Goal: Task Accomplishment & Management: Manage account settings

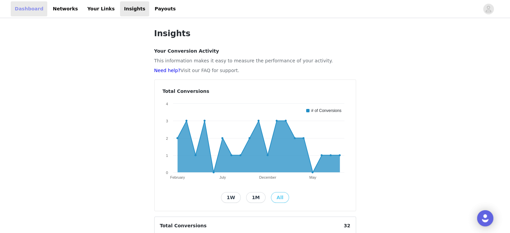
click at [27, 8] on link "Dashboard" at bounding box center [29, 8] width 37 height 15
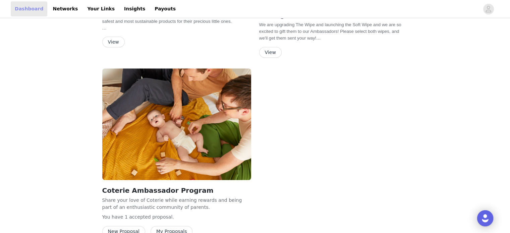
scroll to position [421, 0]
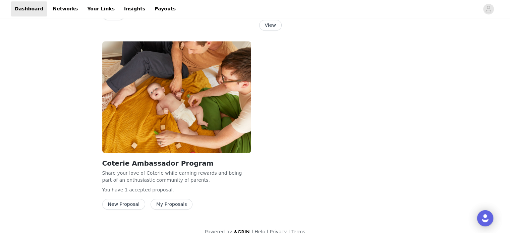
click at [160, 100] on img at bounding box center [176, 97] width 149 height 112
click at [155, 199] on button "My Proposals" at bounding box center [172, 204] width 42 height 11
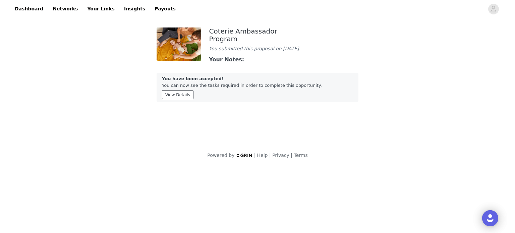
click at [176, 91] on button "View Details" at bounding box center [178, 94] width 32 height 9
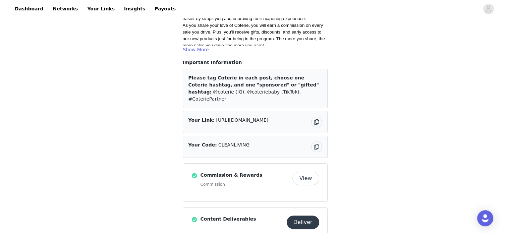
scroll to position [11, 0]
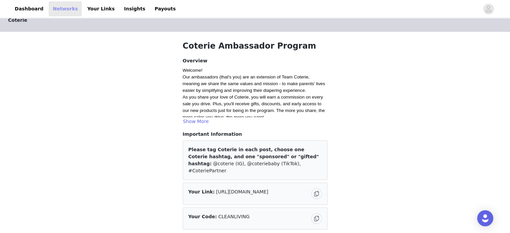
click at [57, 10] on link "Networks" at bounding box center [65, 8] width 33 height 15
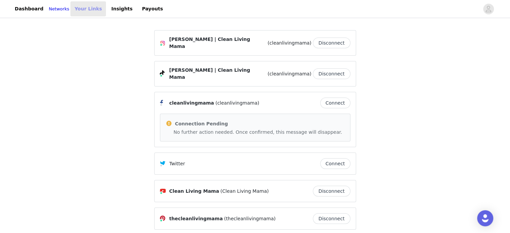
click at [86, 11] on link "Your Links" at bounding box center [88, 8] width 36 height 15
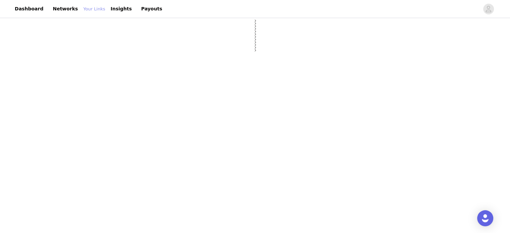
select select "12"
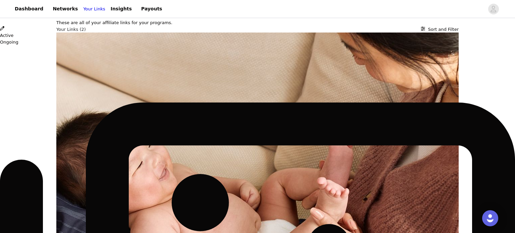
scroll to position [136, 0]
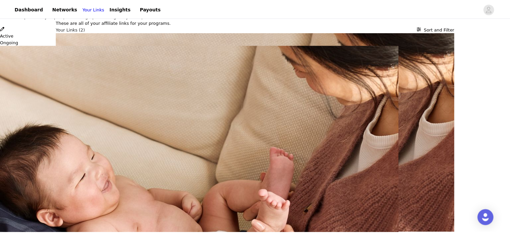
scroll to position [115, 0]
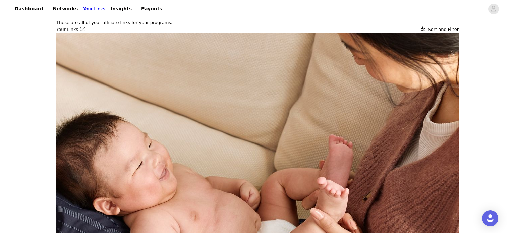
click at [216, 89] on div "Coterie Diapers, Baby Wipes | Clean, High-performing Baby Care | Coterie Active…" at bounding box center [257, 156] width 402 height 246
click at [75, 79] on img at bounding box center [257, 138] width 402 height 211
click at [117, 11] on link "Insights" at bounding box center [121, 8] width 29 height 15
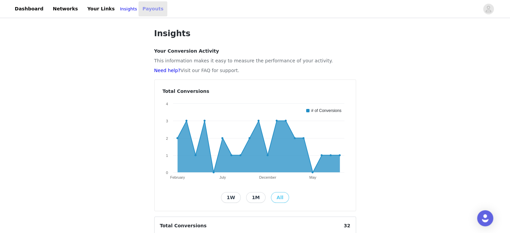
click at [138, 5] on link "Payouts" at bounding box center [152, 8] width 29 height 15
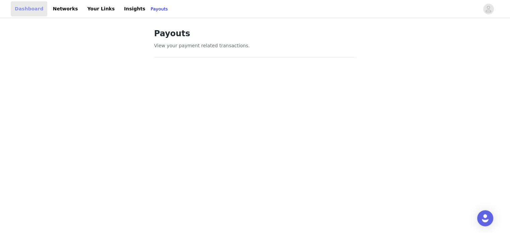
click at [20, 12] on link "Dashboard" at bounding box center [29, 8] width 37 height 15
